Goal: Task Accomplishment & Management: Manage account settings

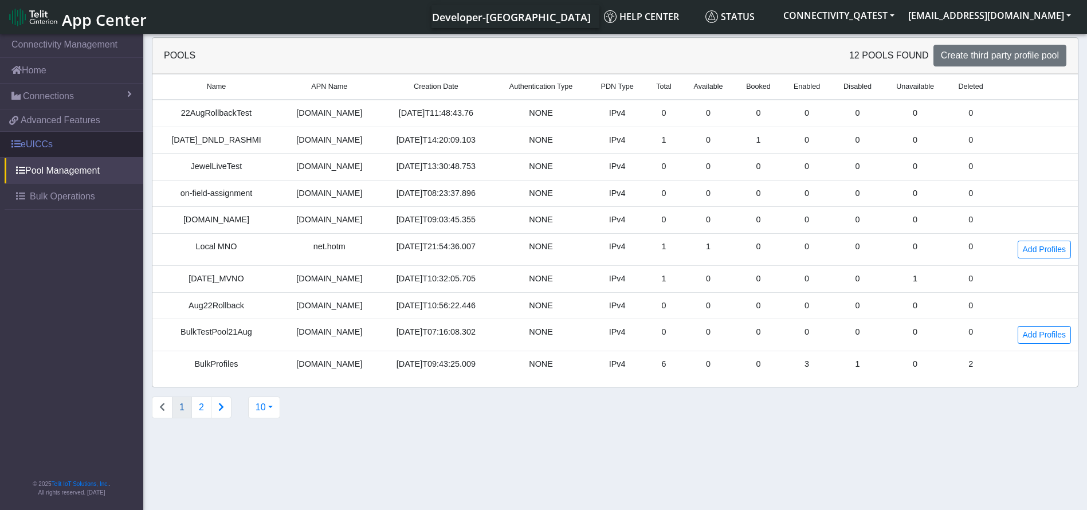
click at [62, 135] on link "eUICCs" at bounding box center [71, 144] width 143 height 25
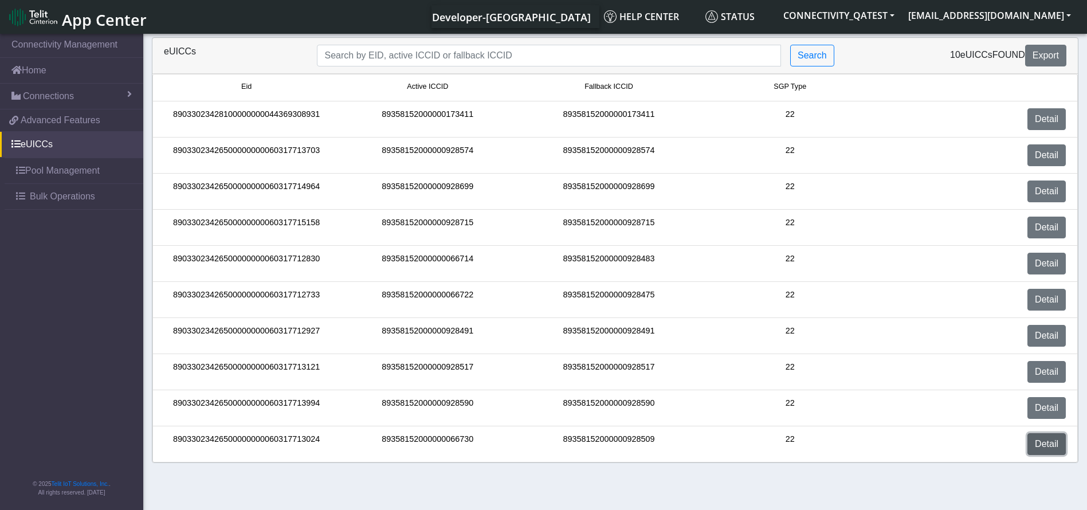
click at [1062, 441] on link "Detail" at bounding box center [1046, 444] width 38 height 22
click at [1063, 443] on link "Detail" at bounding box center [1046, 444] width 38 height 22
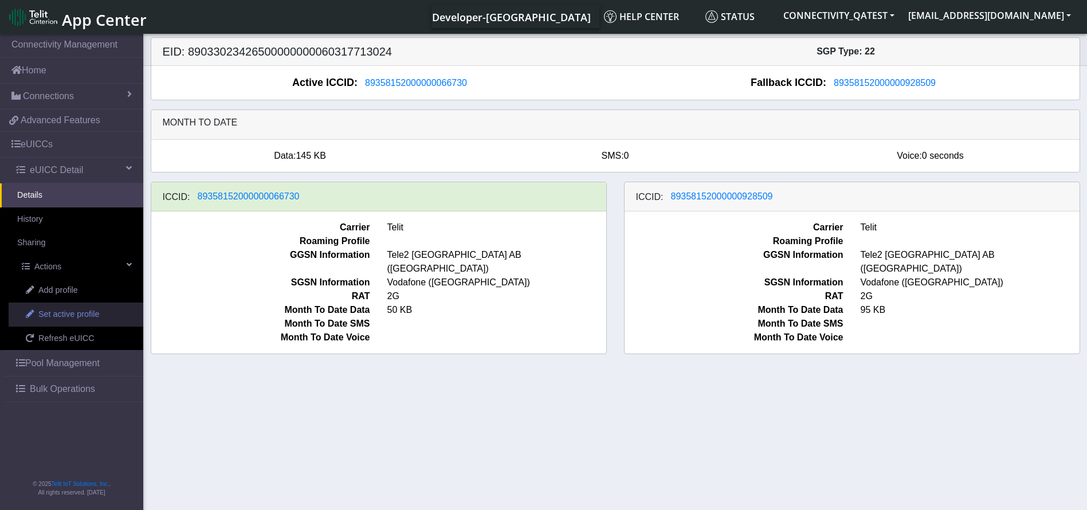
click at [95, 312] on span "Set active profile" at bounding box center [68, 314] width 61 height 13
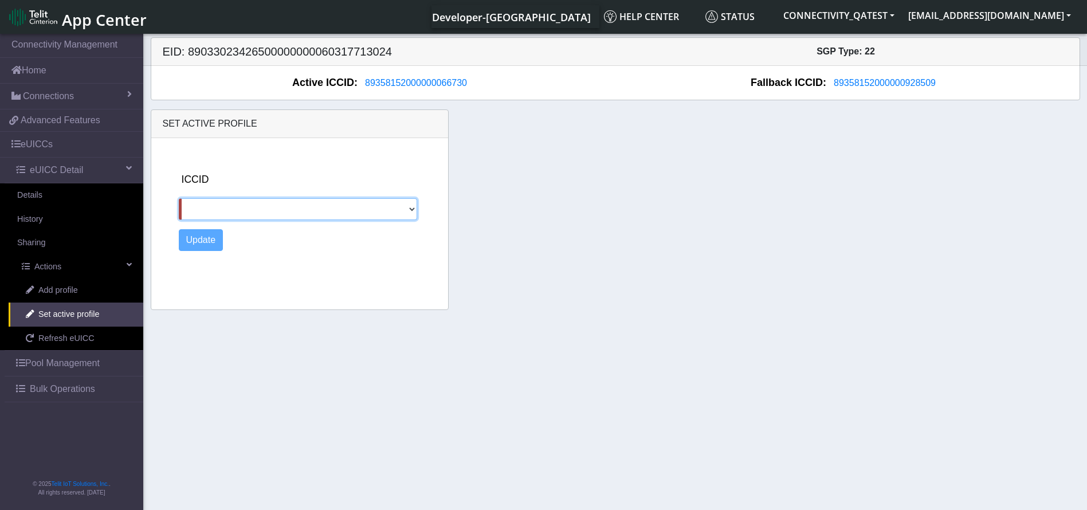
click at [345, 212] on select "89358152000000928509" at bounding box center [298, 209] width 238 height 22
select select "89358152000000928509"
click at [179, 198] on select "89358152000000928509" at bounding box center [298, 209] width 238 height 22
click at [192, 237] on button "Update" at bounding box center [201, 240] width 45 height 22
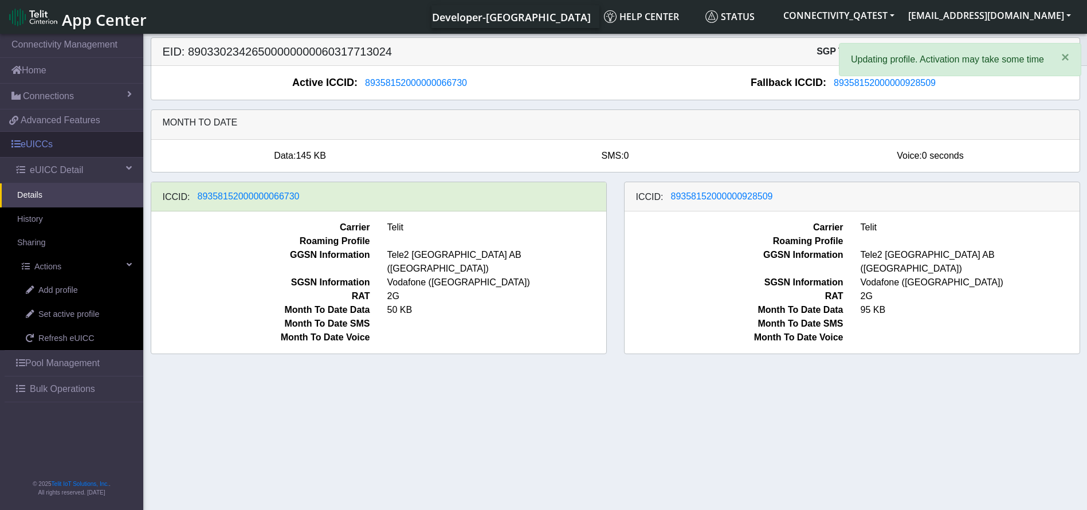
click at [59, 151] on link "eUICCs" at bounding box center [71, 144] width 143 height 25
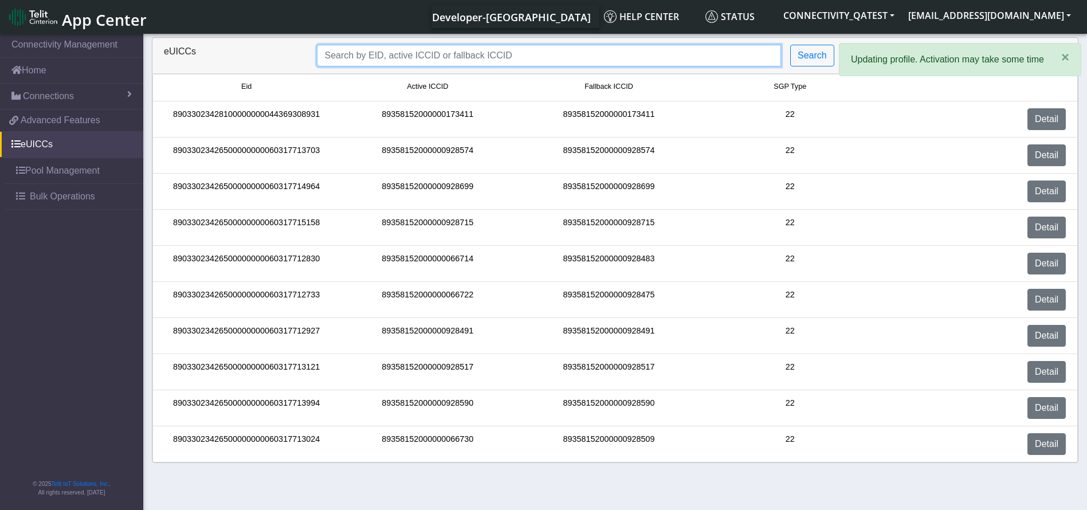
click at [397, 61] on input "Search..." at bounding box center [549, 56] width 464 height 22
click at [1041, 261] on link "Detail" at bounding box center [1046, 264] width 38 height 22
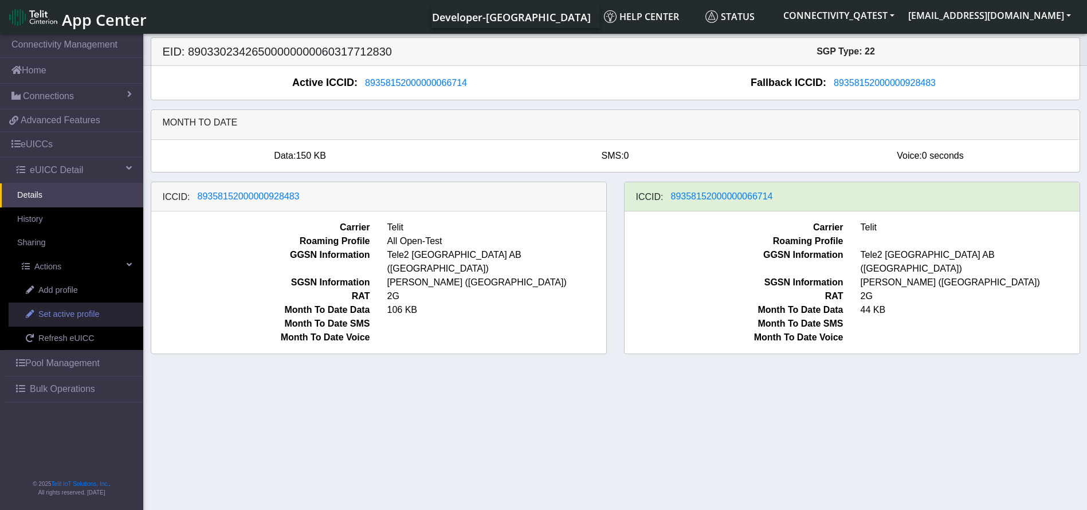
click at [66, 317] on span "Set active profile" at bounding box center [68, 314] width 61 height 13
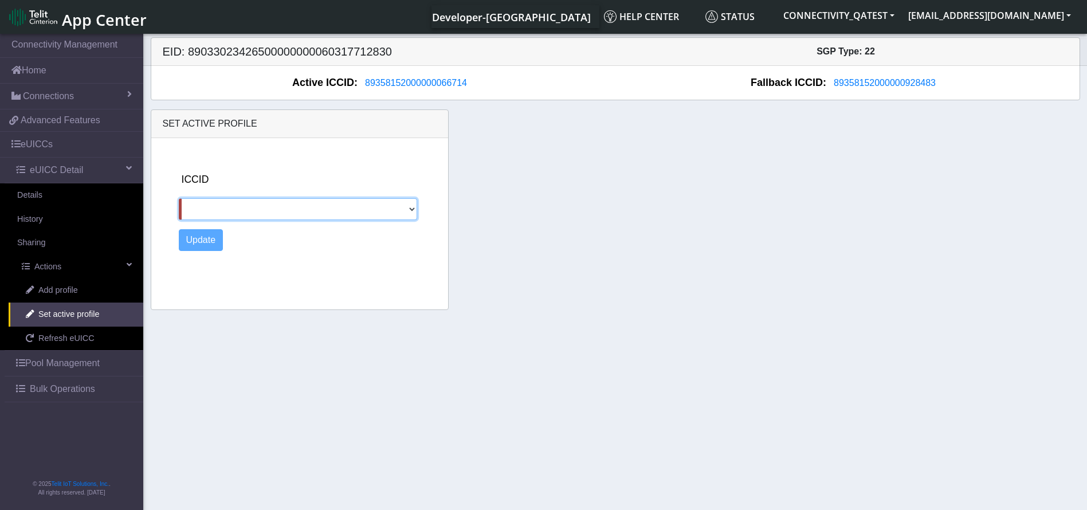
click at [267, 203] on select "89358152000000928483" at bounding box center [298, 209] width 238 height 22
select select "89358152000000928483"
click at [179, 198] on select "89358152000000928483" at bounding box center [298, 209] width 238 height 22
click at [209, 240] on button "Update" at bounding box center [201, 240] width 45 height 22
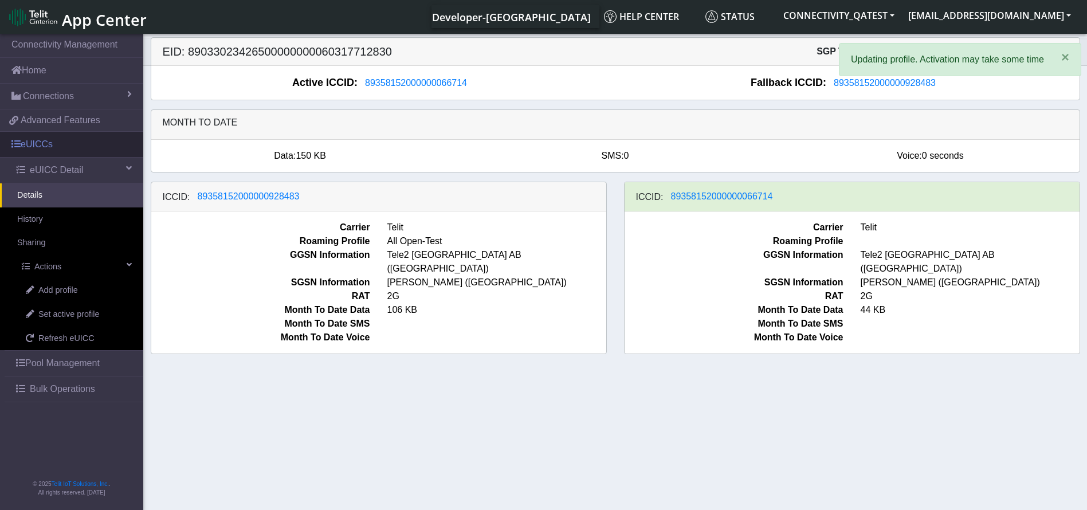
click at [44, 152] on link "eUICCs" at bounding box center [71, 144] width 143 height 25
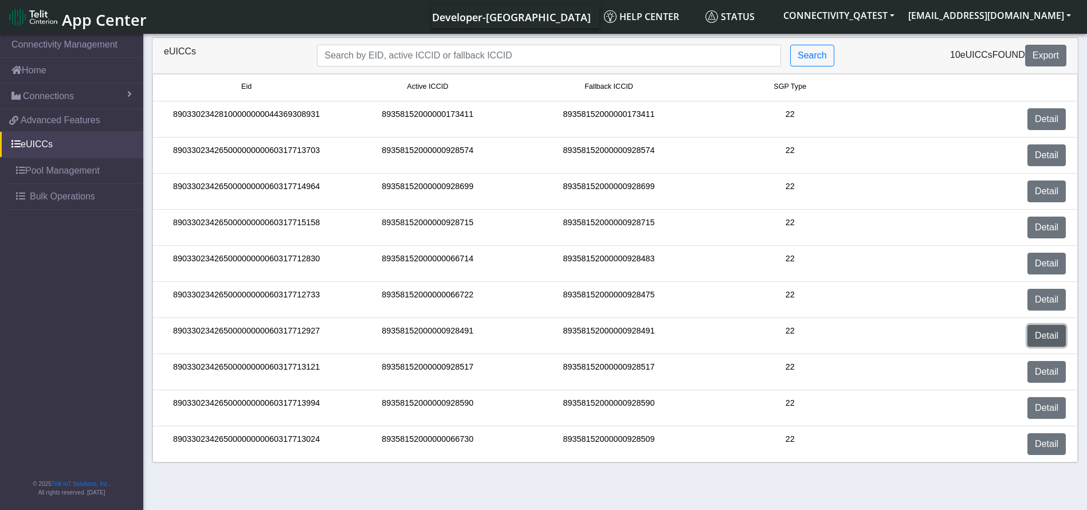
click at [1051, 335] on link "Detail" at bounding box center [1046, 336] width 38 height 22
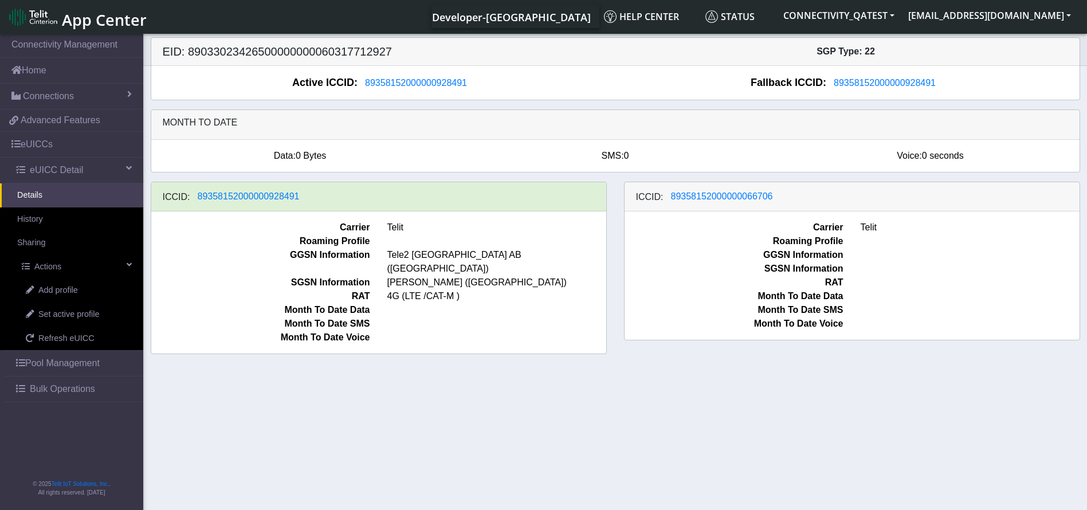
drag, startPoint x: 790, startPoint y: 194, endPoint x: 661, endPoint y: 234, distance: 135.5
click at [661, 234] on div "ICCID: 89358152000000066706 Carrier Telit Roaming Profile GGSN Information SGSN…" at bounding box center [852, 261] width 456 height 159
click at [706, 195] on span "89358152000000066706" at bounding box center [722, 196] width 102 height 10
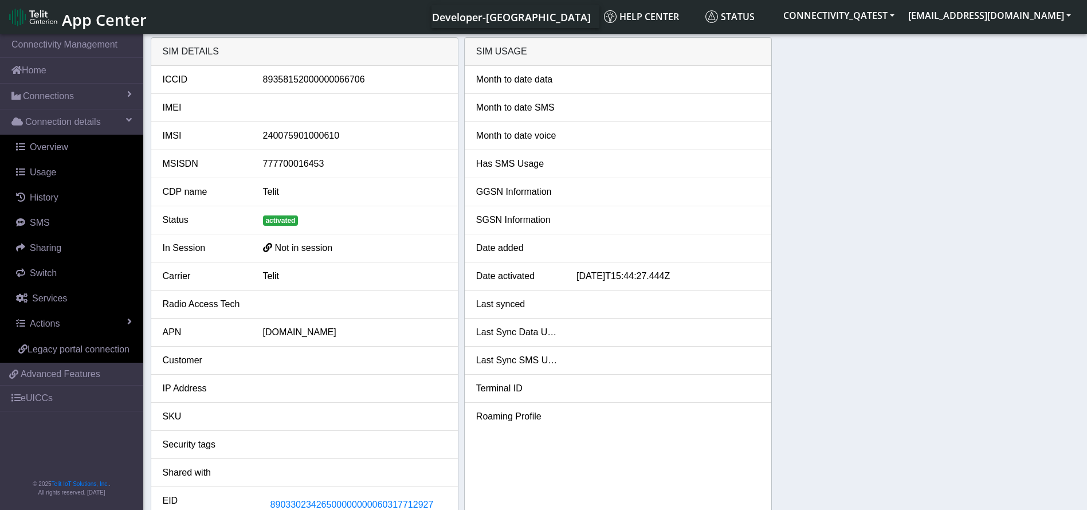
click at [339, 80] on div "89358152000000066706" at bounding box center [354, 80] width 201 height 14
copy div "89358152000000066706"
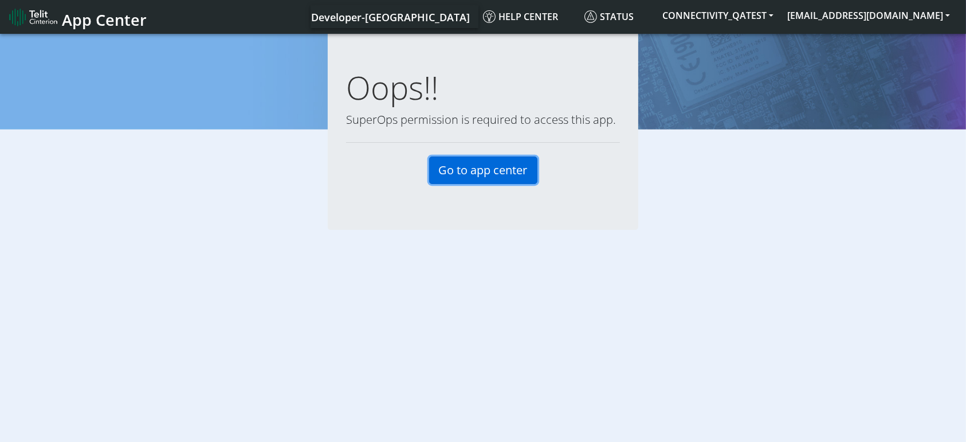
click at [527, 174] on link "Go to app center" at bounding box center [483, 169] width 108 height 27
click at [510, 167] on link "Go to app center" at bounding box center [483, 169] width 108 height 27
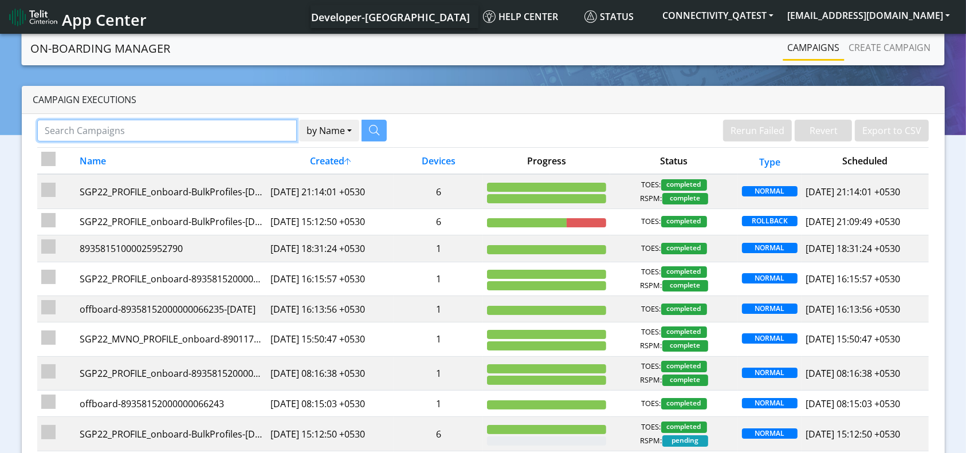
click at [210, 139] on input "Search Campaigns" at bounding box center [167, 131] width 260 height 22
paste input "89358152000000066243"
type input "89358152000000066243"
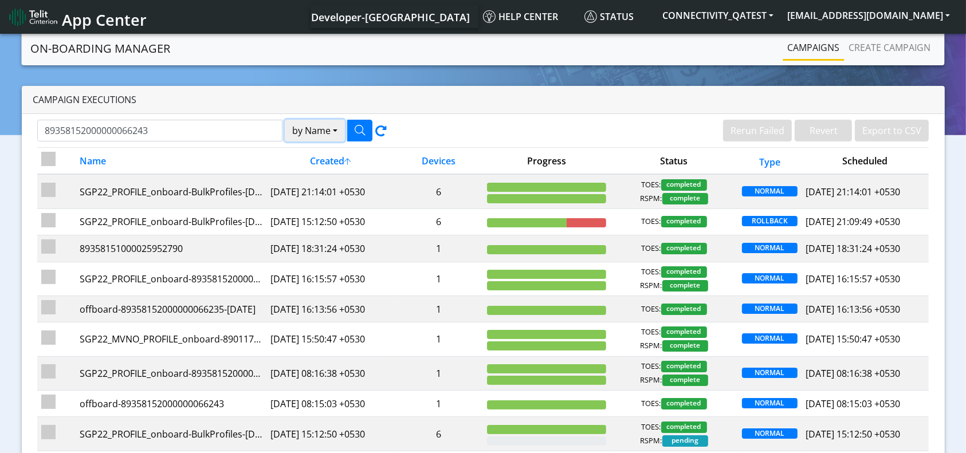
click at [316, 127] on button "by Name" at bounding box center [315, 131] width 60 height 22
click at [325, 172] on button "Device" at bounding box center [330, 175] width 91 height 18
click at [361, 121] on button "button" at bounding box center [359, 131] width 25 height 22
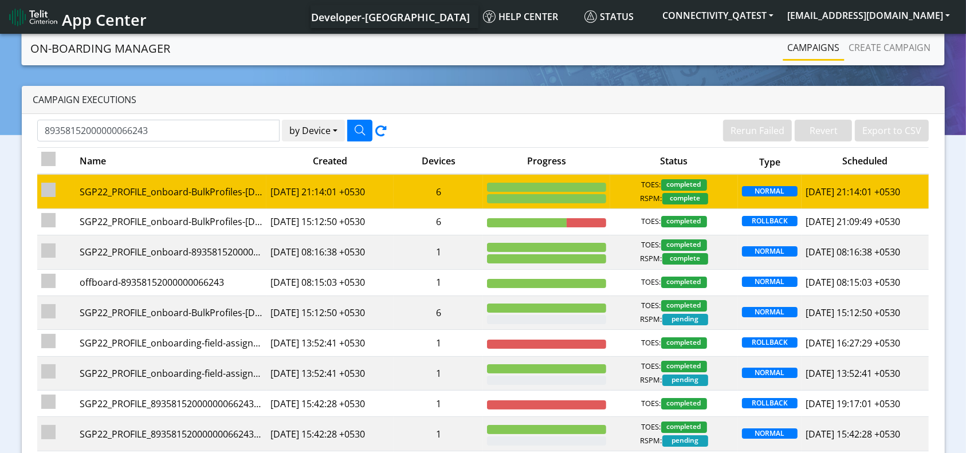
click at [451, 196] on td "6" at bounding box center [438, 191] width 89 height 34
